Goal: Information Seeking & Learning: Learn about a topic

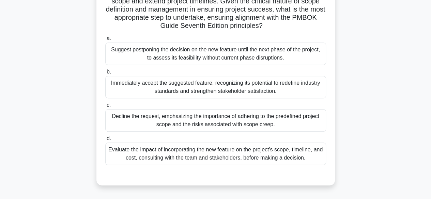
scroll to position [136, 0]
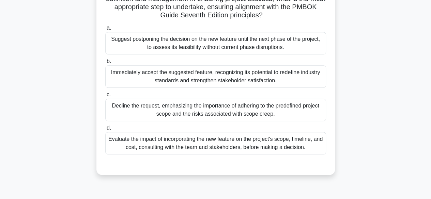
click at [273, 147] on div "Evaluate the impact of incorporating the new feature on the project's scope, ti…" at bounding box center [215, 143] width 221 height 23
click at [105, 131] on input "d. Evaluate the impact of incorporating the new feature on the project's scope,…" at bounding box center [105, 128] width 0 height 4
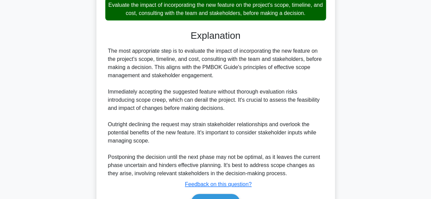
scroll to position [310, 0]
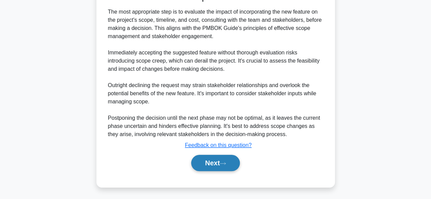
click at [213, 166] on button "Next" at bounding box center [215, 163] width 49 height 16
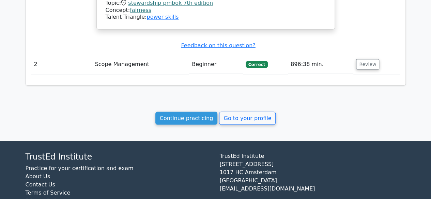
scroll to position [610, 0]
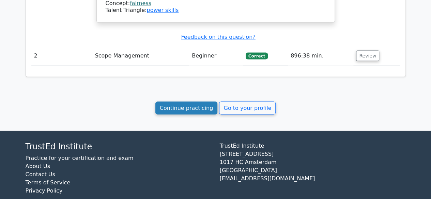
click at [190, 102] on link "Continue practicing" at bounding box center [186, 108] width 62 height 13
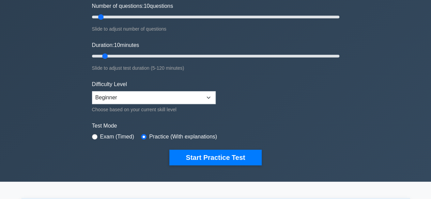
scroll to position [102, 0]
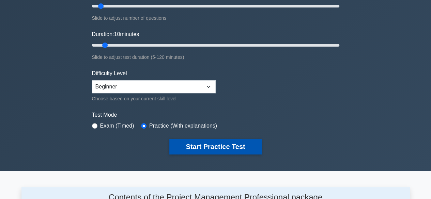
click at [233, 151] on button "Start Practice Test" at bounding box center [215, 147] width 92 height 16
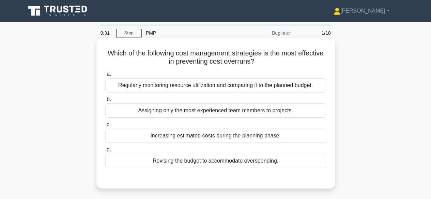
click at [240, 86] on div "Regularly monitoring resource utilization and comparing it to the planned budge…" at bounding box center [215, 85] width 221 height 14
click at [105, 77] on input "a. Regularly monitoring resource utilization and comparing it to the planned bu…" at bounding box center [105, 74] width 0 height 4
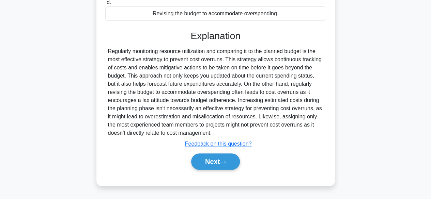
scroll to position [169, 0]
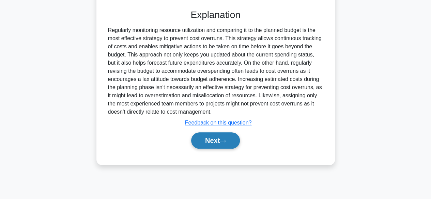
click at [221, 141] on button "Next" at bounding box center [215, 141] width 49 height 16
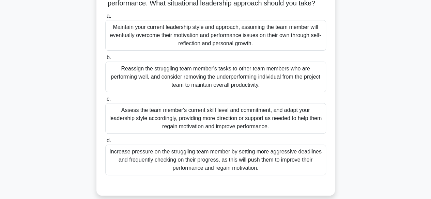
scroll to position [102, 0]
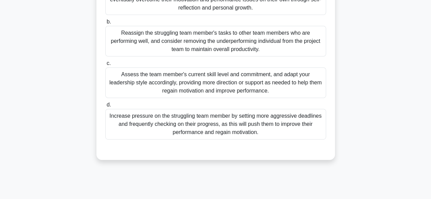
click at [245, 94] on div "Assess the team member's current skill level and commitment, and adapt your lea…" at bounding box center [215, 83] width 221 height 31
click at [105, 66] on input "c. Assess the team member's current skill level and commitment, and adapt your …" at bounding box center [105, 63] width 0 height 4
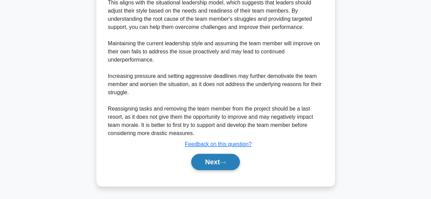
click at [215, 166] on button "Next" at bounding box center [215, 162] width 49 height 16
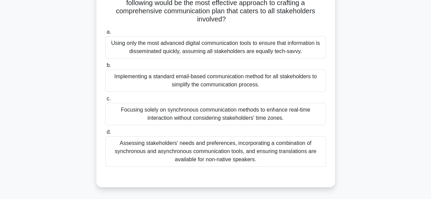
scroll to position [135, 0]
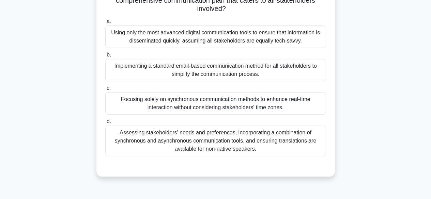
click at [271, 146] on div "Assessing stakeholders' needs and preferences, incorporating a combination of s…" at bounding box center [215, 141] width 221 height 31
click at [105, 124] on input "d. Assessing stakeholders' needs and preferences, incorporating a combination o…" at bounding box center [105, 122] width 0 height 4
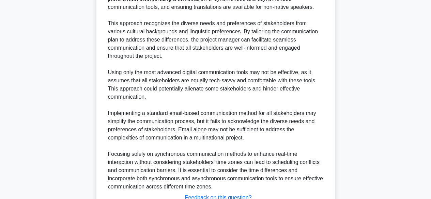
scroll to position [384, 0]
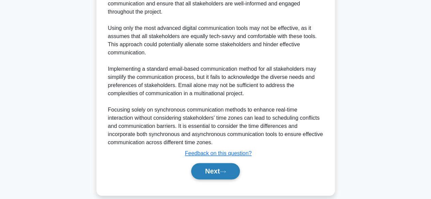
click at [224, 170] on icon at bounding box center [223, 172] width 6 height 4
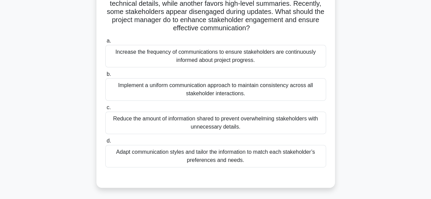
scroll to position [68, 0]
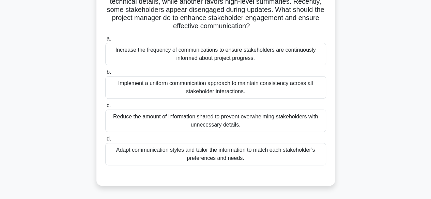
click at [255, 153] on div "Adapt communication styles and tailor the information to match each stakeholder…" at bounding box center [215, 154] width 221 height 23
click at [105, 141] on input "d. Adapt communication styles and tailor the information to match each stakehol…" at bounding box center [105, 139] width 0 height 4
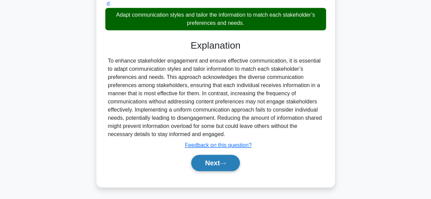
click at [217, 165] on button "Next" at bounding box center [215, 163] width 49 height 16
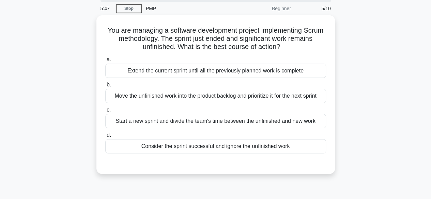
scroll to position [0, 0]
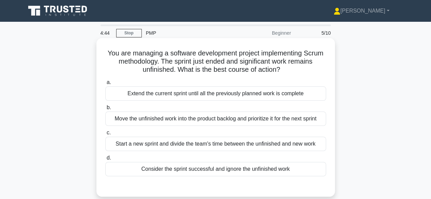
click at [252, 122] on div "Move the unfinished work into the product backlog and prioritize it for the nex…" at bounding box center [215, 119] width 221 height 14
click at [105, 110] on input "b. Move the unfinished work into the product backlog and prioritize it for the …" at bounding box center [105, 108] width 0 height 4
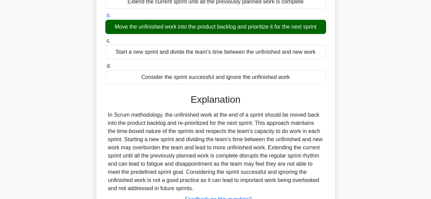
scroll to position [169, 0]
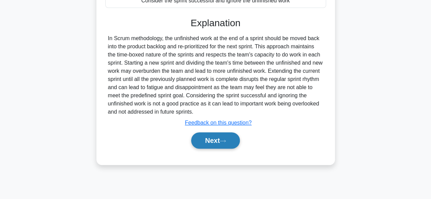
click at [209, 141] on button "Next" at bounding box center [215, 141] width 49 height 16
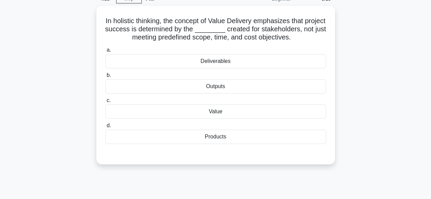
scroll to position [0, 0]
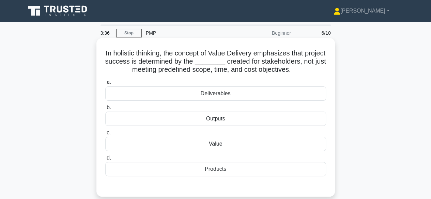
click at [224, 120] on div "Outputs" at bounding box center [215, 119] width 221 height 14
click at [105, 110] on input "b. Outputs" at bounding box center [105, 108] width 0 height 4
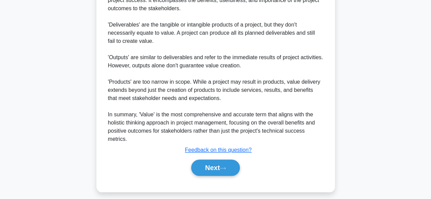
scroll to position [254, 0]
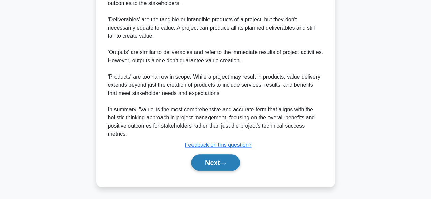
click at [210, 162] on button "Next" at bounding box center [215, 163] width 49 height 16
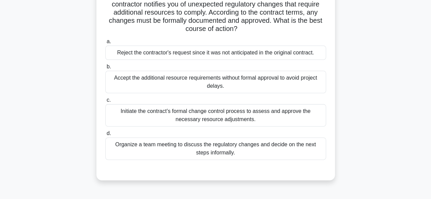
scroll to position [68, 0]
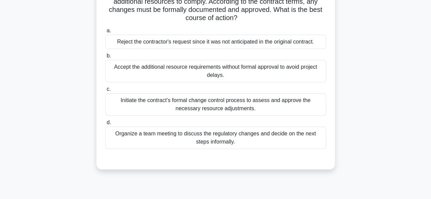
click at [231, 139] on div "Organize a team meeting to discuss the regulatory changes and decide on the nex…" at bounding box center [215, 138] width 221 height 23
click at [105, 125] on input "d. Organize a team meeting to discuss the regulatory changes and decide on the …" at bounding box center [105, 123] width 0 height 4
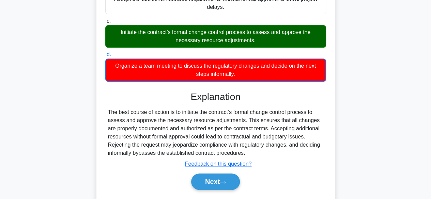
scroll to position [169, 0]
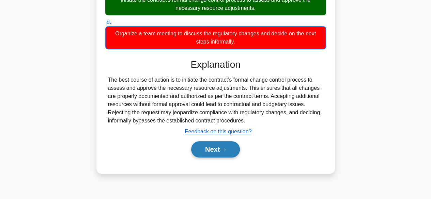
click at [214, 147] on button "Next" at bounding box center [215, 149] width 49 height 16
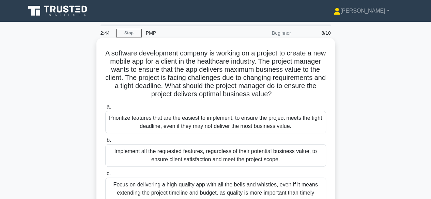
scroll to position [34, 0]
